Goal: Information Seeking & Learning: Learn about a topic

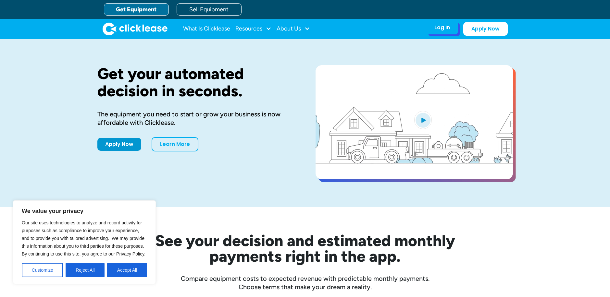
click at [435, 28] on div "Log In" at bounding box center [442, 27] width 16 height 6
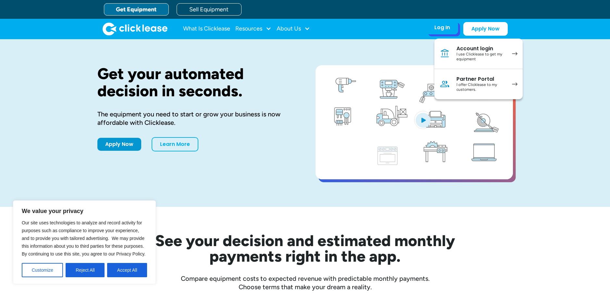
click at [468, 55] on div "I use Clicklease to get my equipment" at bounding box center [480, 57] width 49 height 10
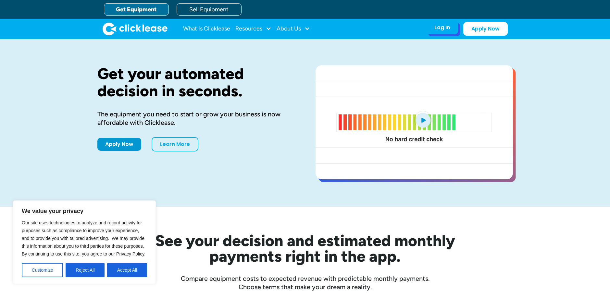
click at [449, 30] on div "Log In" at bounding box center [442, 27] width 16 height 6
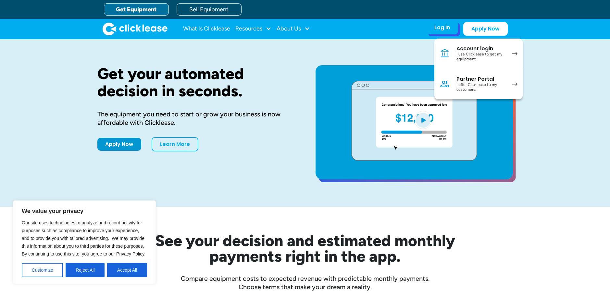
click at [482, 46] on div "Account login" at bounding box center [480, 48] width 49 height 6
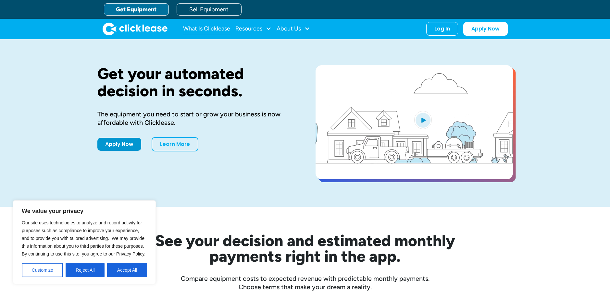
click at [214, 30] on link "What Is Clicklease" at bounding box center [206, 28] width 47 height 13
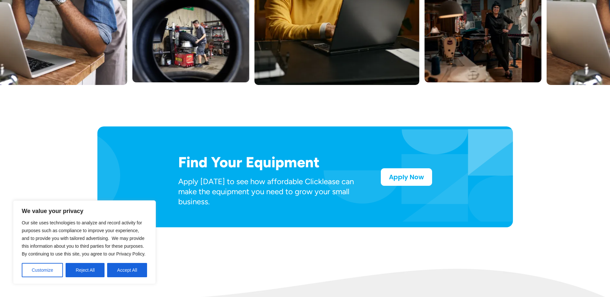
scroll to position [260, 0]
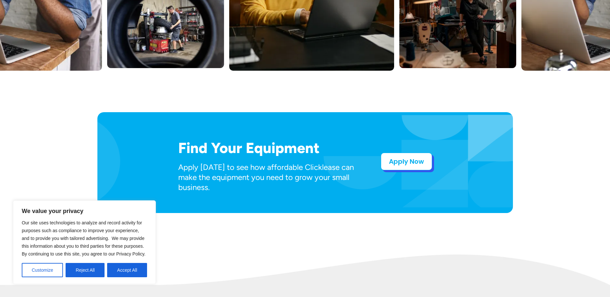
click at [401, 165] on link "Apply Now" at bounding box center [406, 162] width 51 height 18
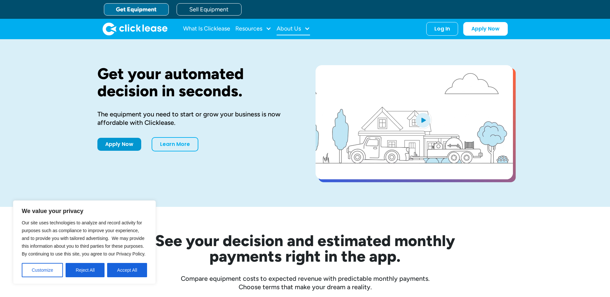
click at [301, 29] on div "About Us" at bounding box center [289, 29] width 24 height 0
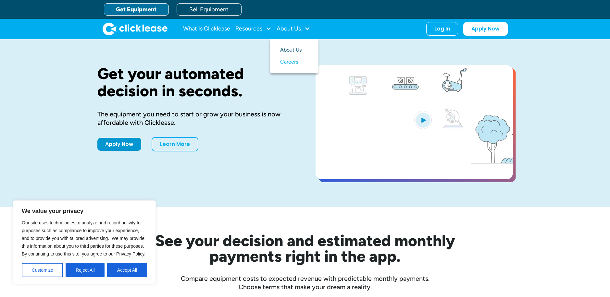
click at [297, 48] on link "About Us" at bounding box center [294, 50] width 28 height 12
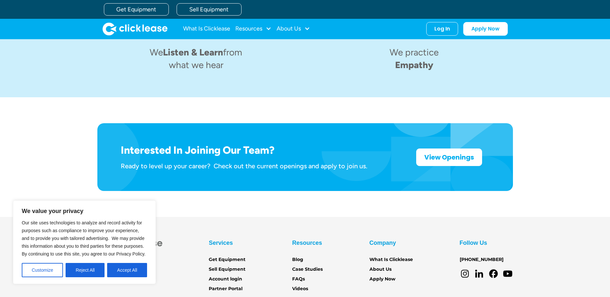
scroll to position [1008, 0]
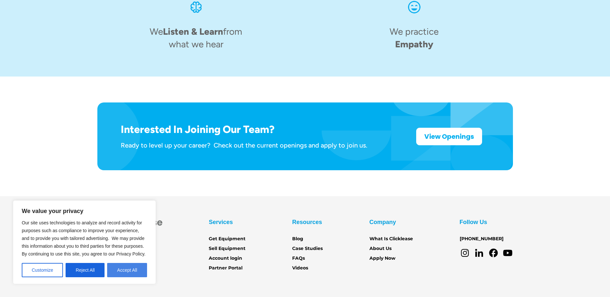
click at [131, 271] on button "Accept All" at bounding box center [127, 270] width 40 height 14
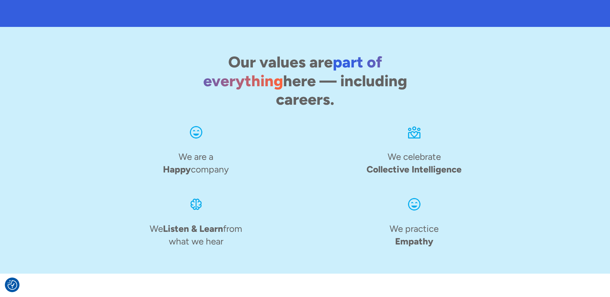
scroll to position [814, 0]
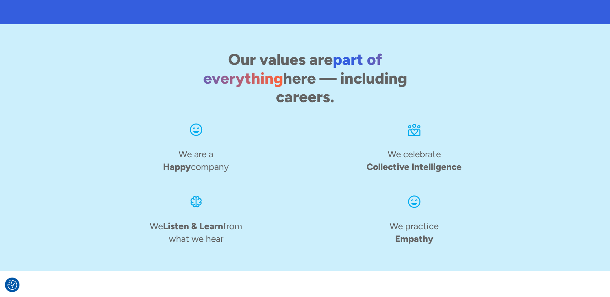
drag, startPoint x: 512, startPoint y: 202, endPoint x: 506, endPoint y: 203, distance: 5.8
drag, startPoint x: 506, startPoint y: 203, endPoint x: 513, endPoint y: 63, distance: 140.7
click at [513, 63] on div "Our values are part of everything here — including careers. We are a Happy comp…" at bounding box center [305, 147] width 584 height 247
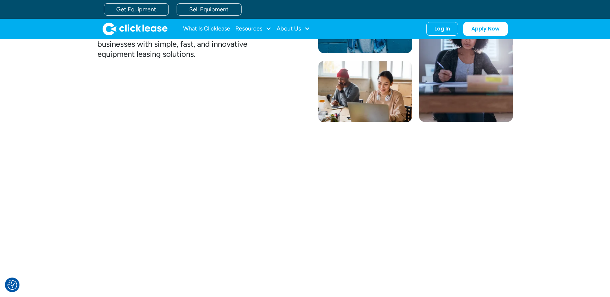
scroll to position [197, 0]
